Goal: Find specific page/section: Find specific page/section

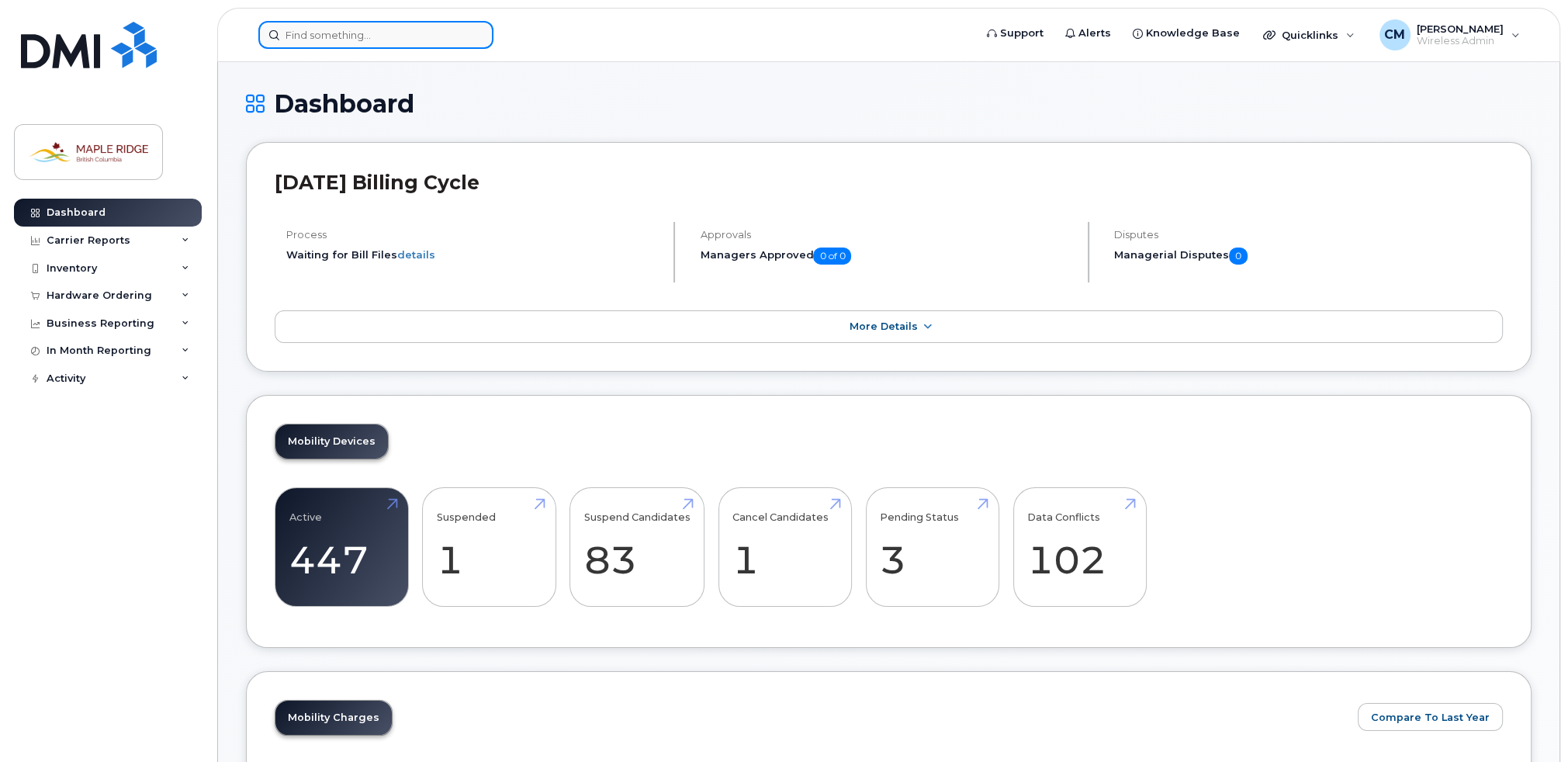
click at [362, 28] on input at bounding box center [376, 34] width 235 height 27
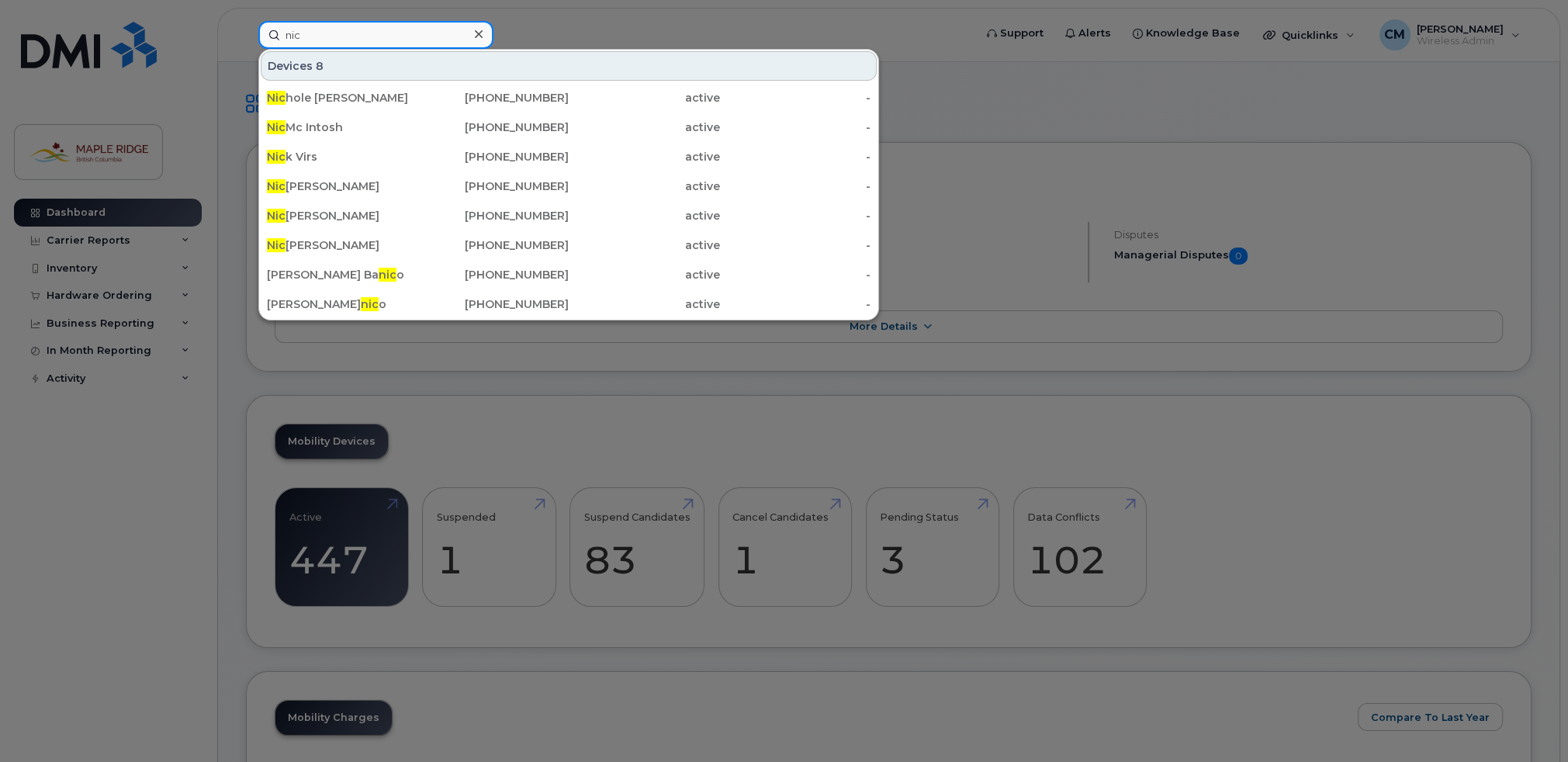
type input "nic"
click at [545, 10] on div at bounding box center [784, 381] width 1568 height 762
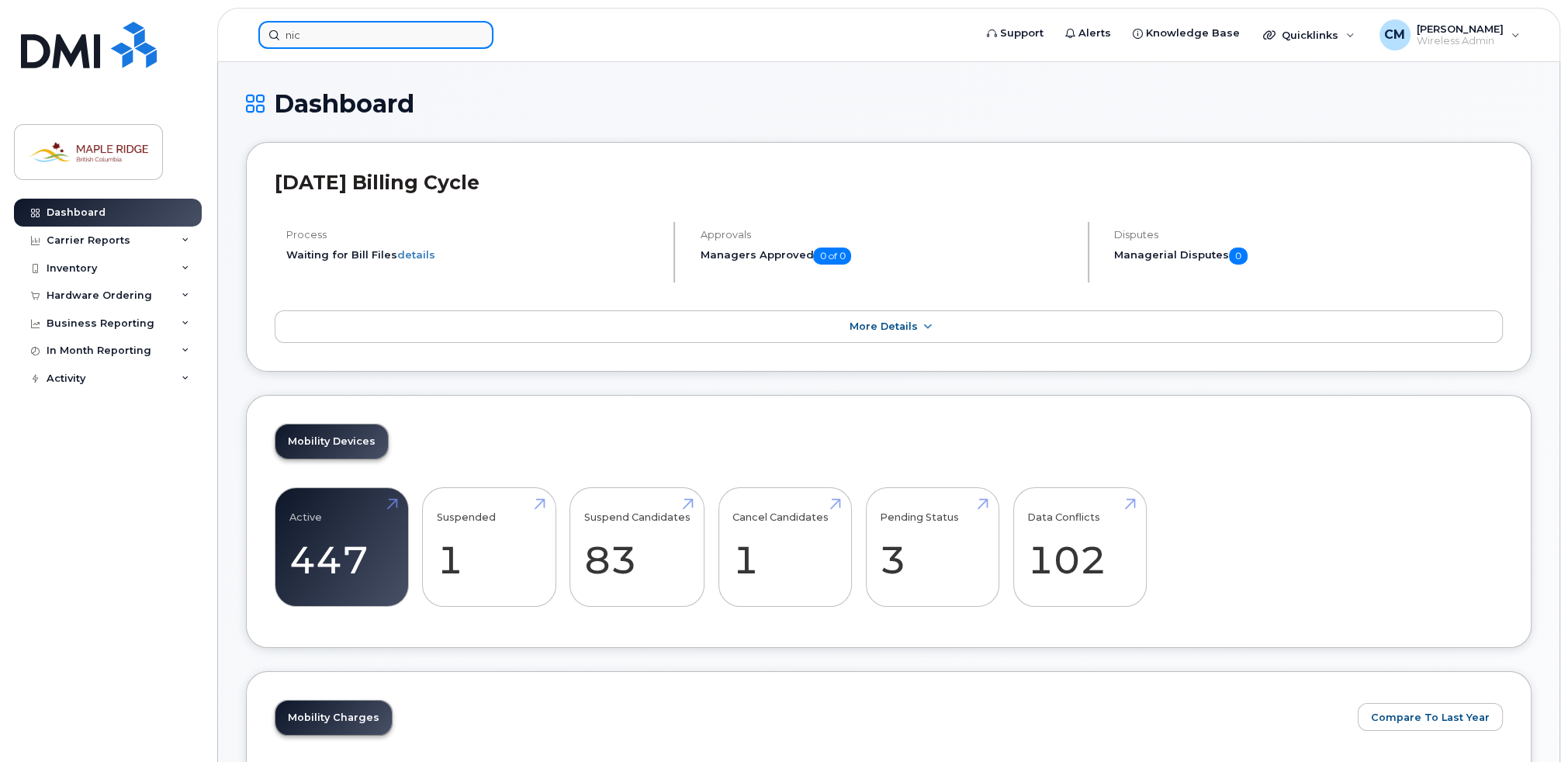
click at [380, 32] on input "nic" at bounding box center [376, 34] width 235 height 27
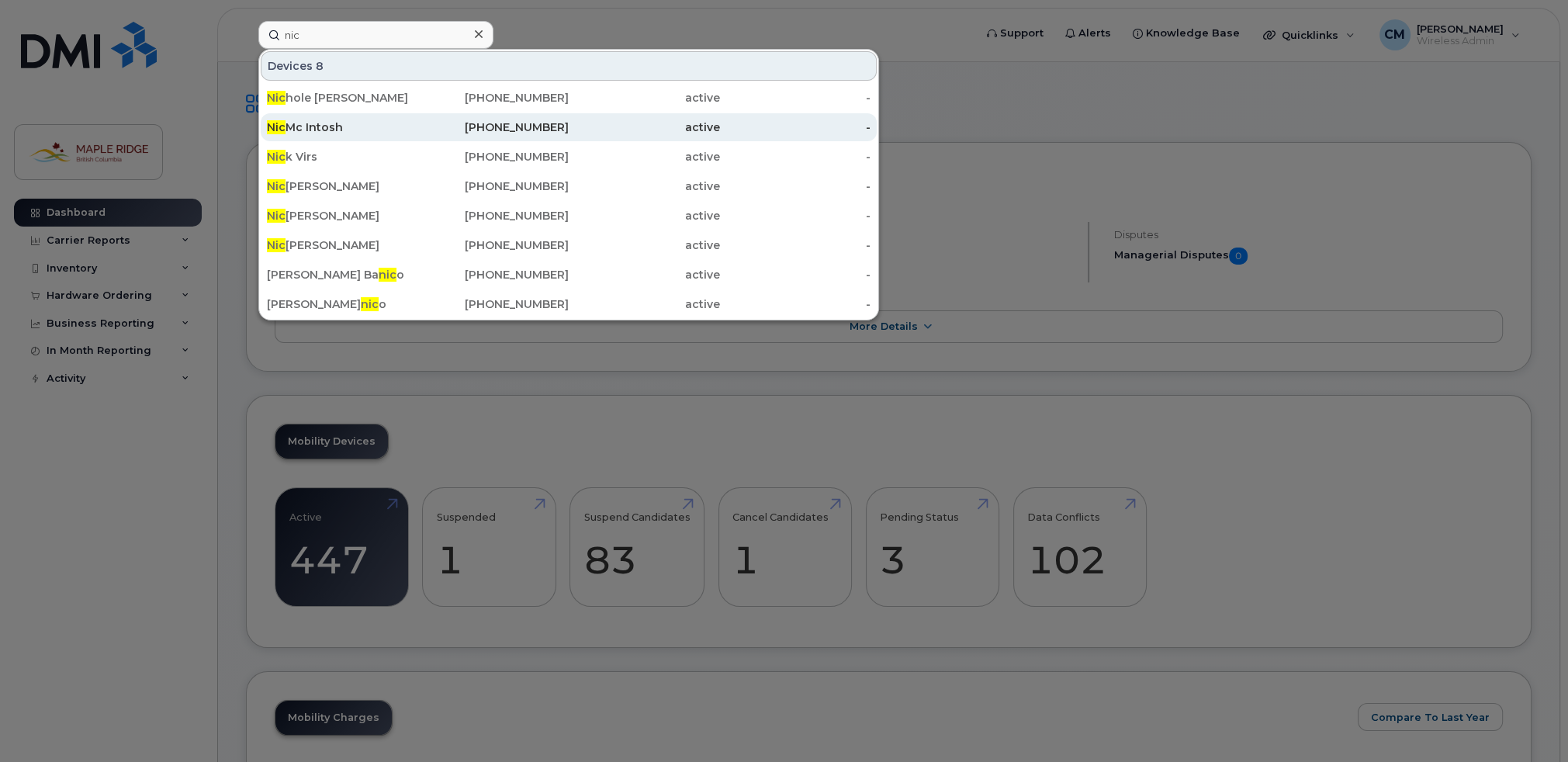
click at [397, 131] on div "Nic Mc Intosh" at bounding box center [342, 127] width 151 height 16
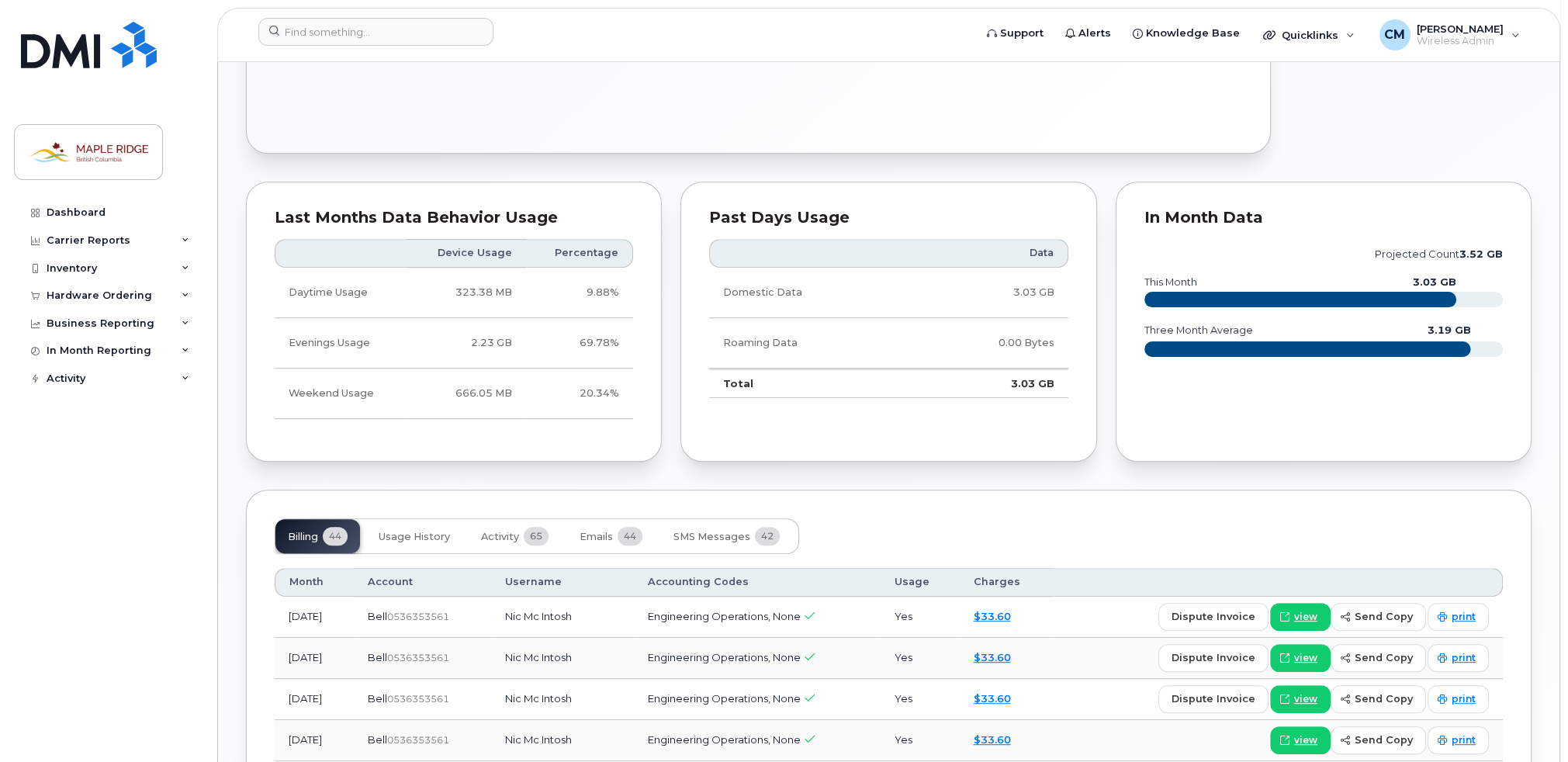
scroll to position [698, 0]
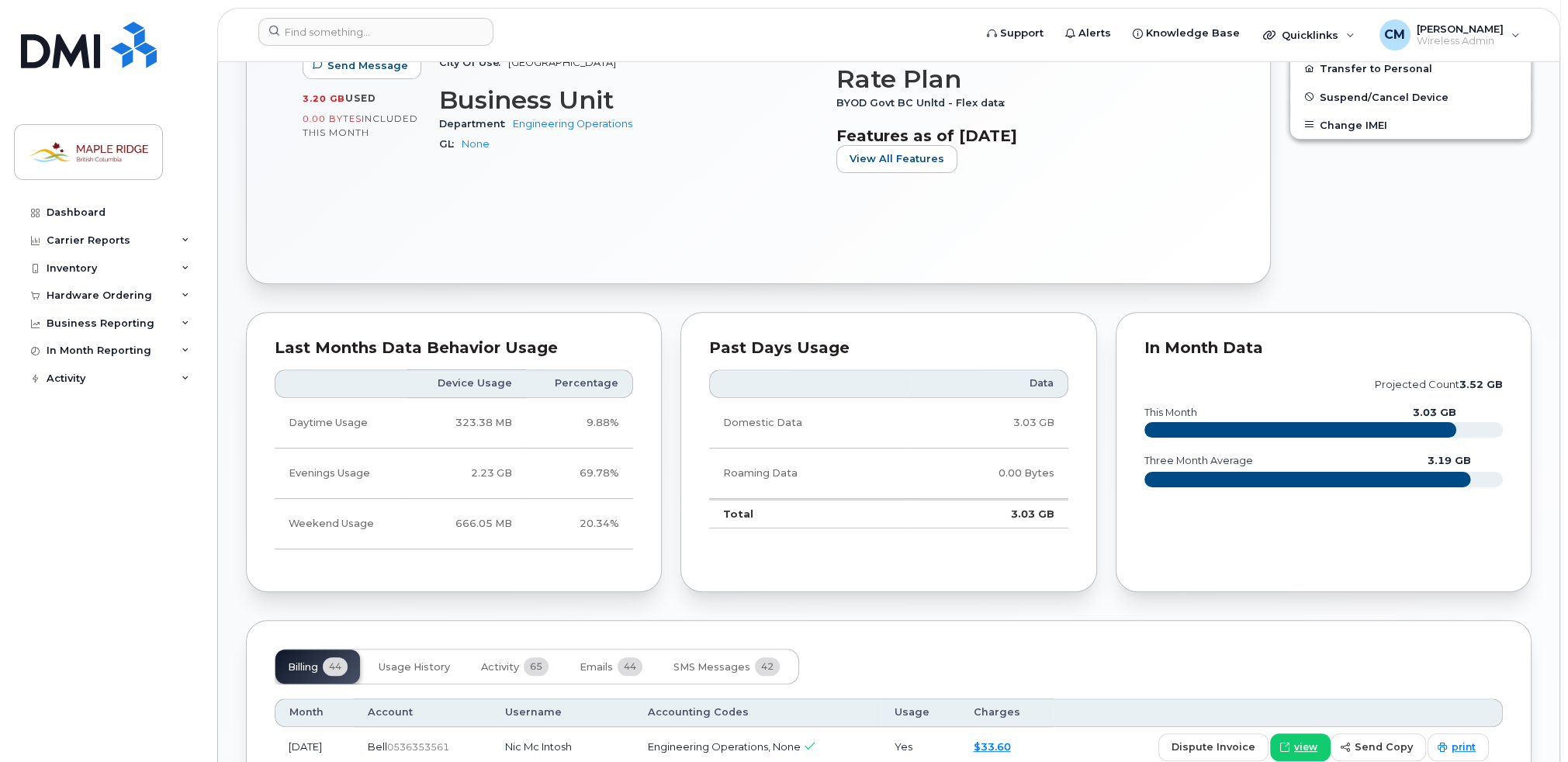
click at [1369, 243] on div "Edit Device / Employee Add Roaming Package Reset Voicemail Change SIM Card Chan…" at bounding box center [1410, 40] width 261 height 504
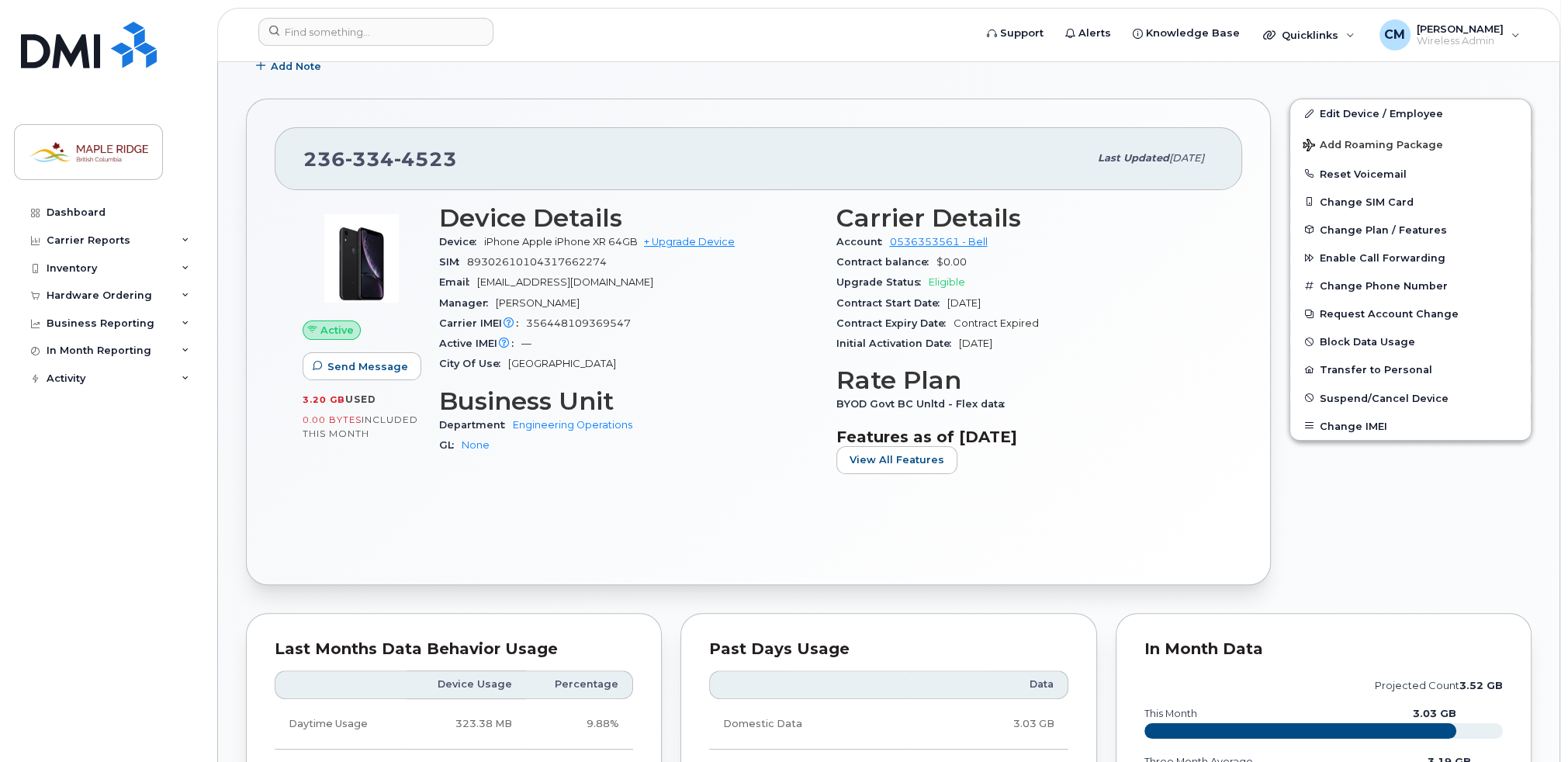
scroll to position [388, 0]
